Goal: Information Seeking & Learning: Learn about a topic

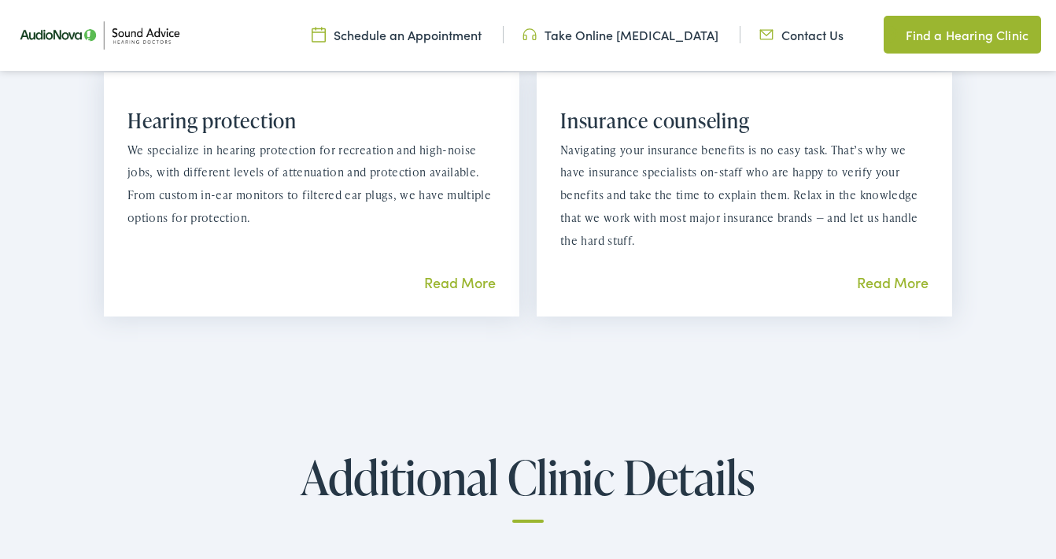
scroll to position [1644, 0]
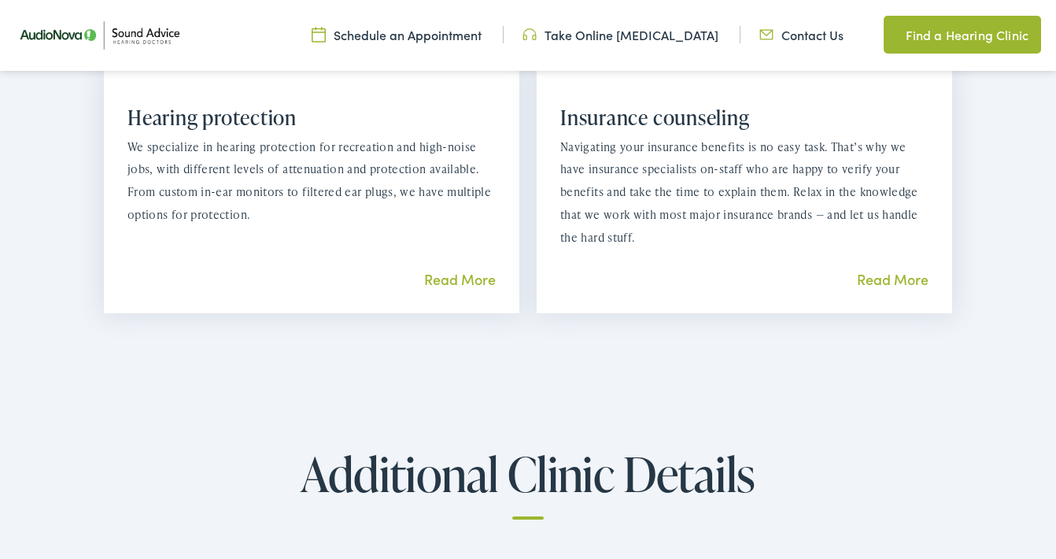
click at [901, 270] on link "Read More" at bounding box center [893, 279] width 72 height 20
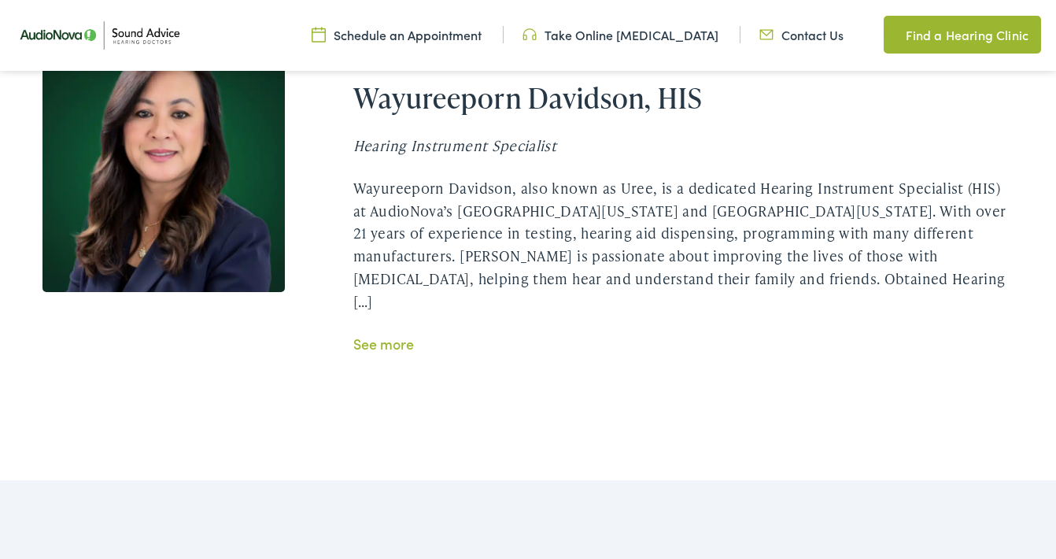
scroll to position [2943, 0]
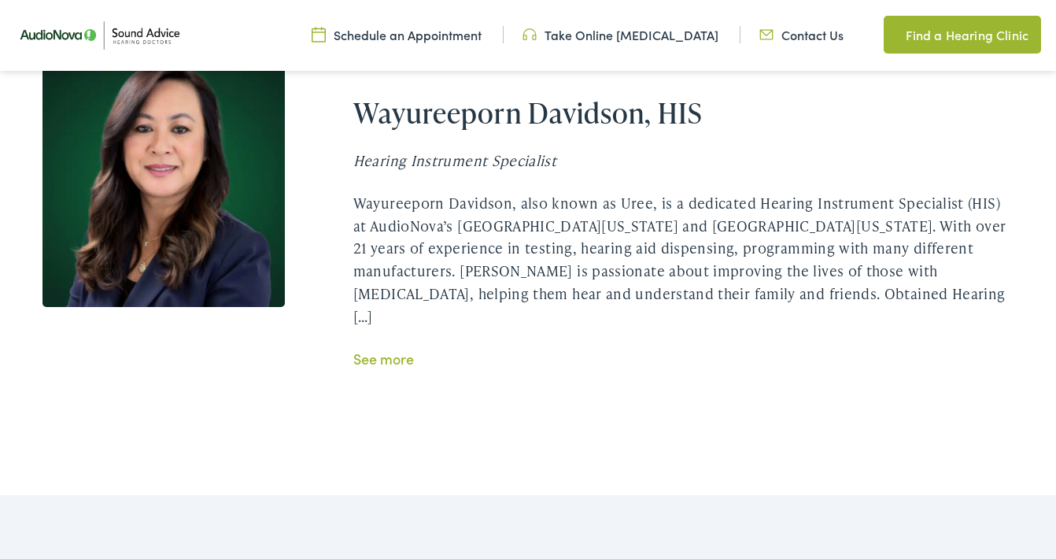
click at [372, 349] on link "See more" at bounding box center [383, 359] width 61 height 20
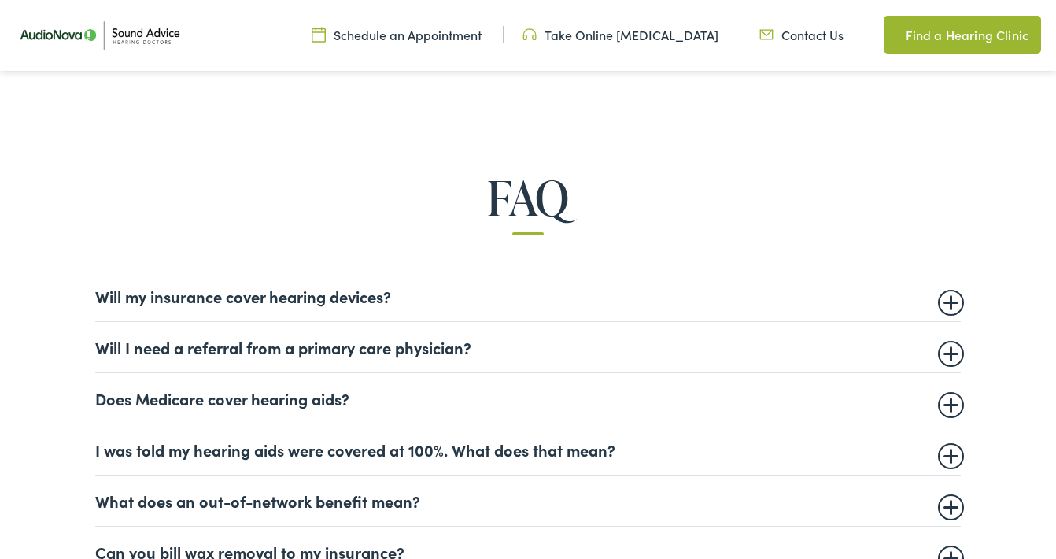
scroll to position [827, 0]
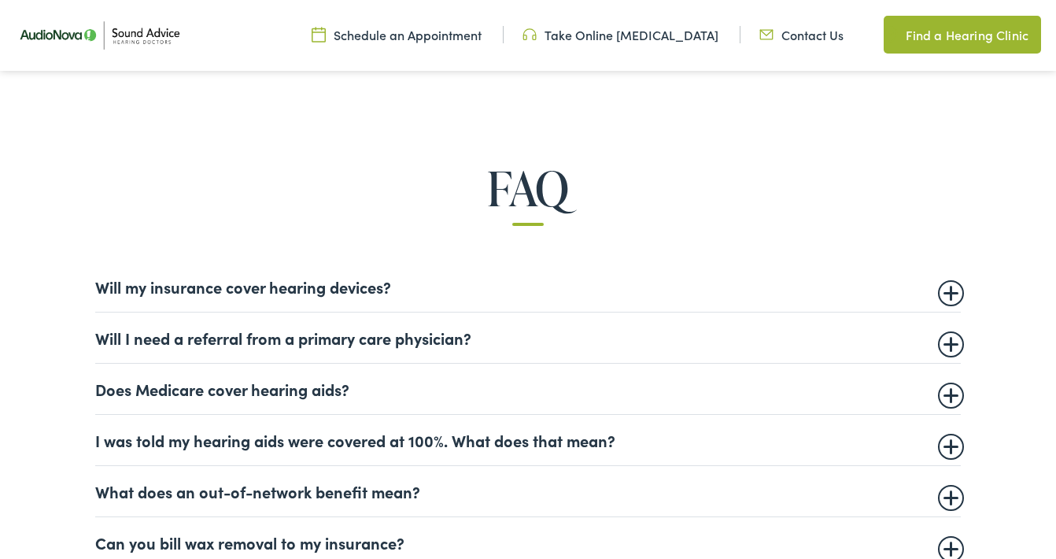
click at [952, 290] on summary "Will my insurance cover hearing devices?" at bounding box center [528, 286] width 866 height 19
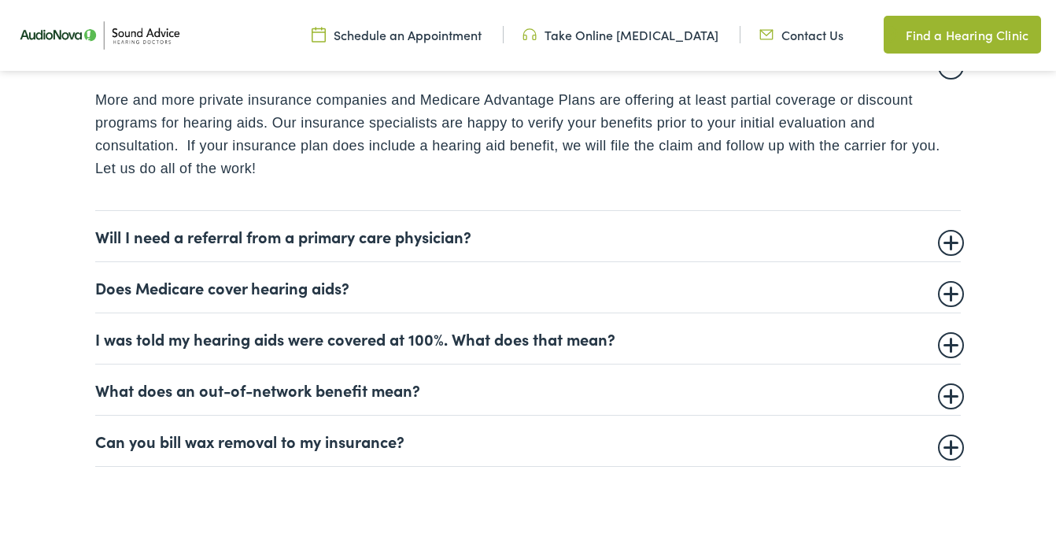
scroll to position [1057, 0]
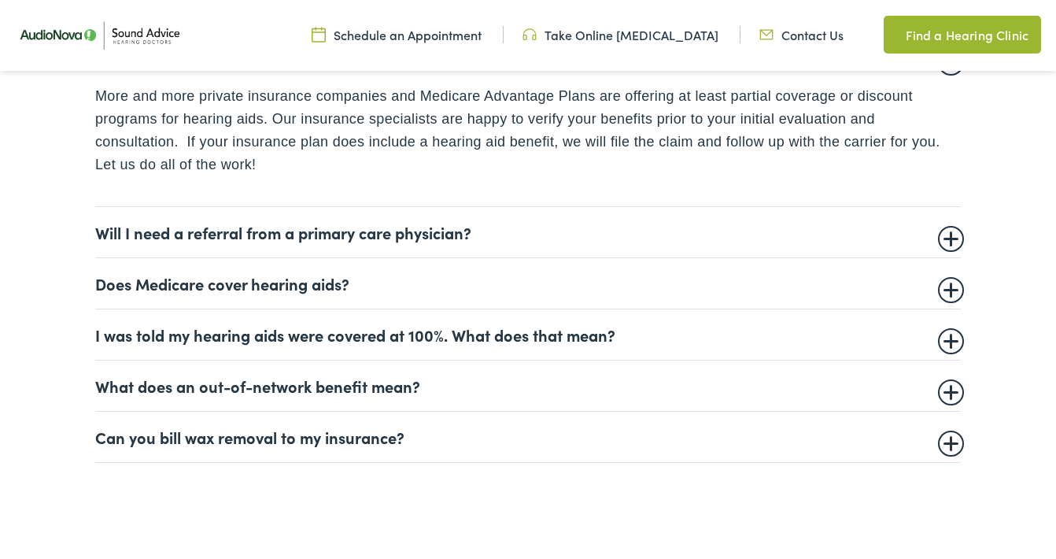
click at [949, 227] on summary "Will I need a referral from a primary care physician?" at bounding box center [528, 232] width 866 height 19
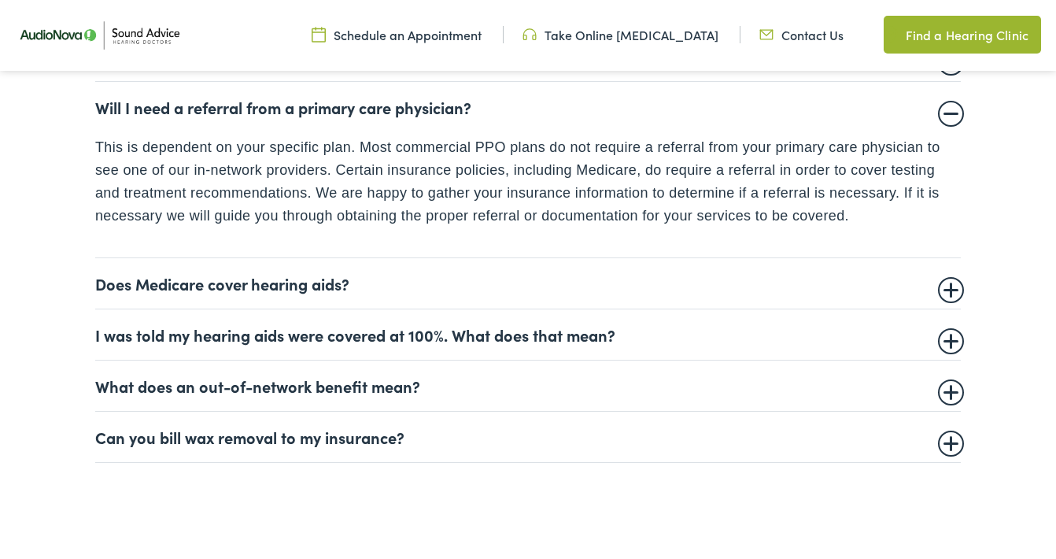
click at [948, 281] on summary "Does Medicare cover hearing aids?" at bounding box center [528, 283] width 866 height 19
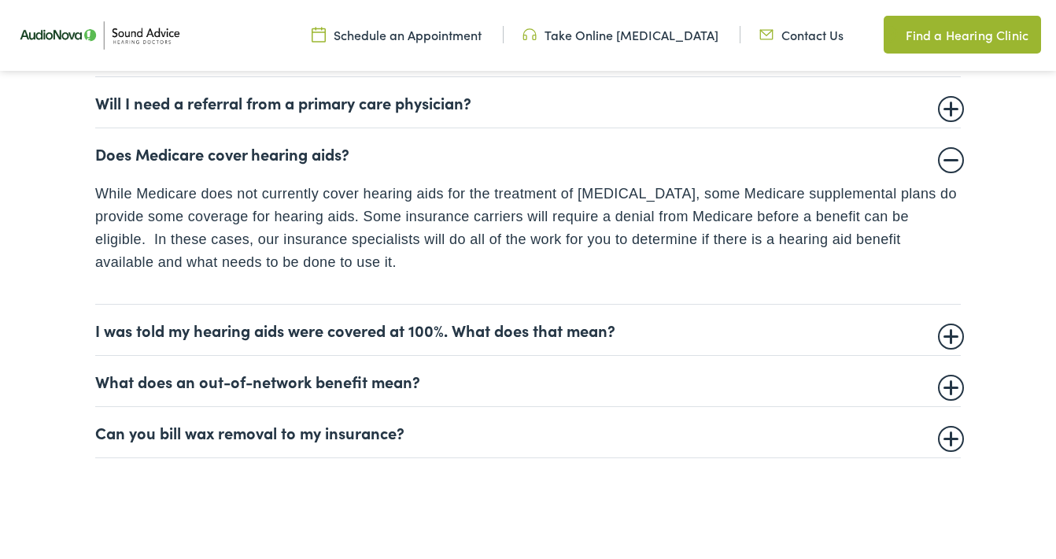
scroll to position [1062, 0]
click at [953, 327] on summary "I was told my hearing aids were covered at 100%. What does that mean?" at bounding box center [528, 329] width 866 height 19
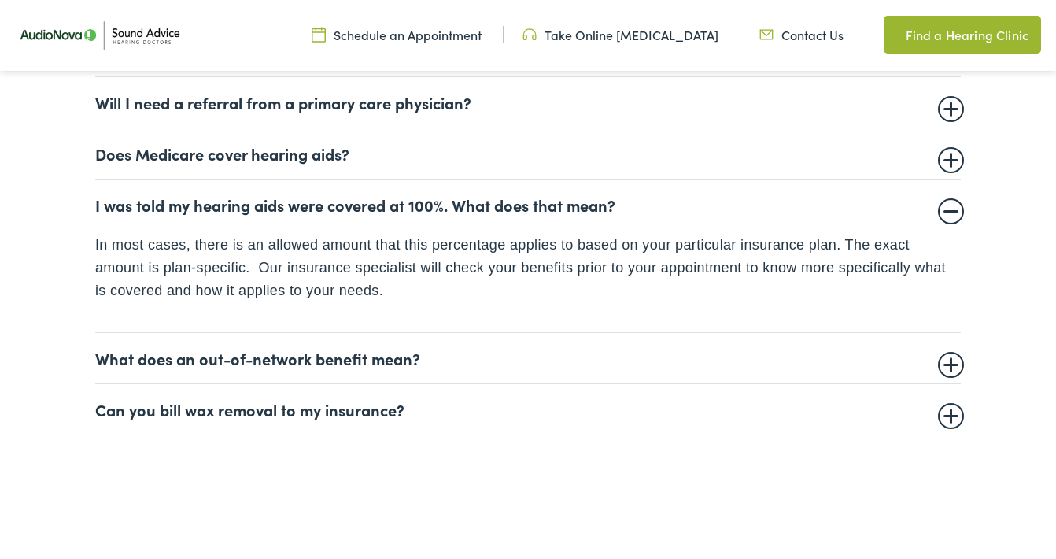
click at [951, 361] on summary "What does an out-of-network benefit mean?" at bounding box center [528, 358] width 866 height 19
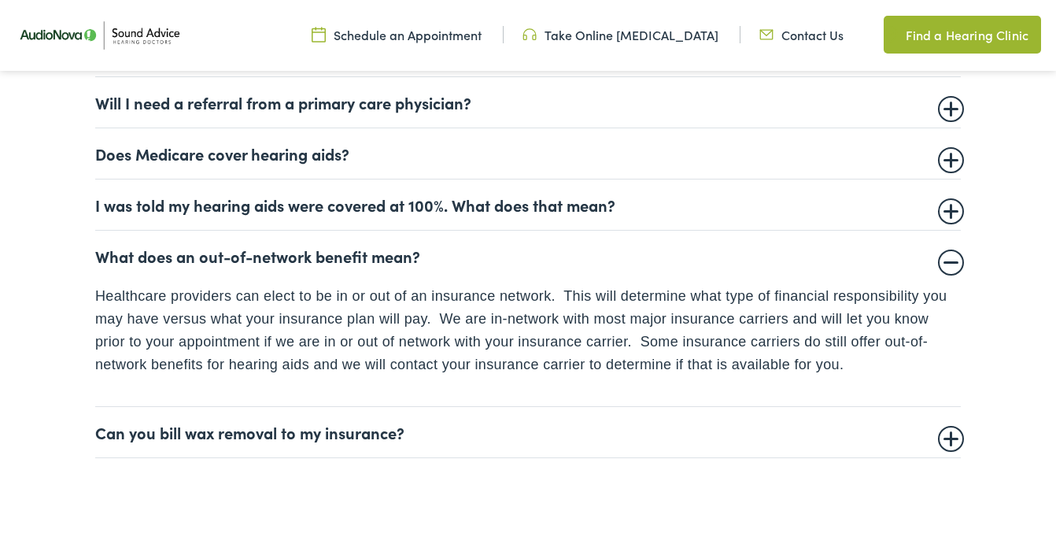
click at [954, 436] on summary "Can you bill wax removal to my insurance?" at bounding box center [528, 432] width 866 height 19
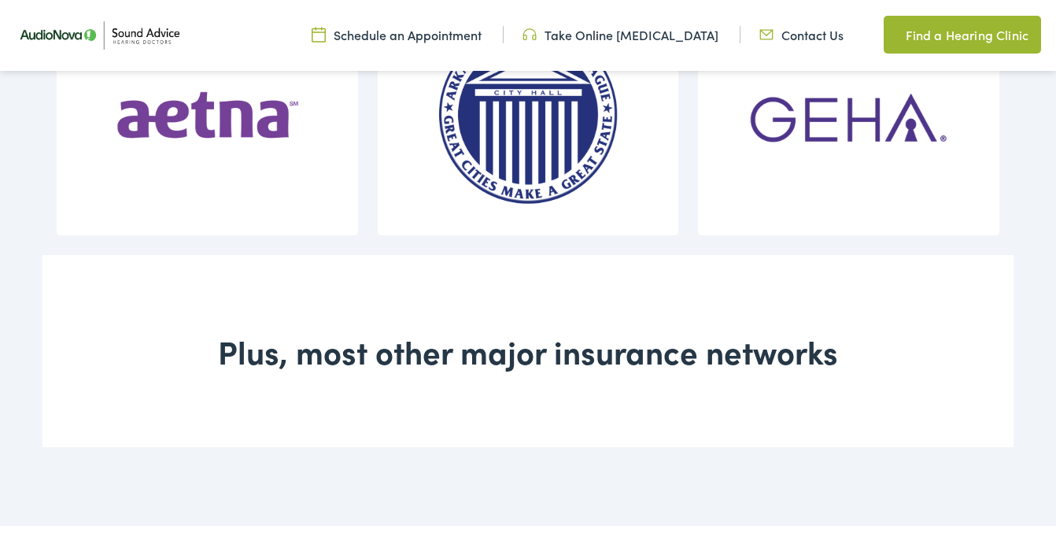
scroll to position [2166, 0]
